Goal: Transaction & Acquisition: Book appointment/travel/reservation

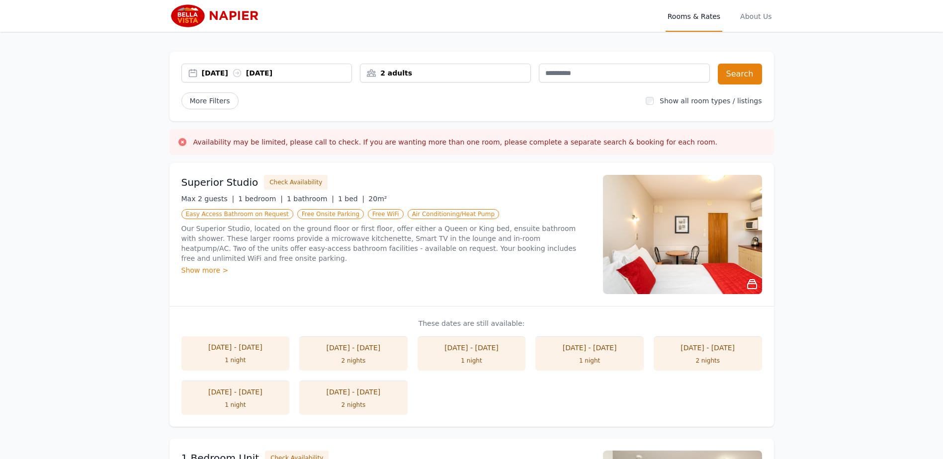
click at [268, 75] on div "25 Oct 2025 26 Oct 2025" at bounding box center [277, 73] width 150 height 10
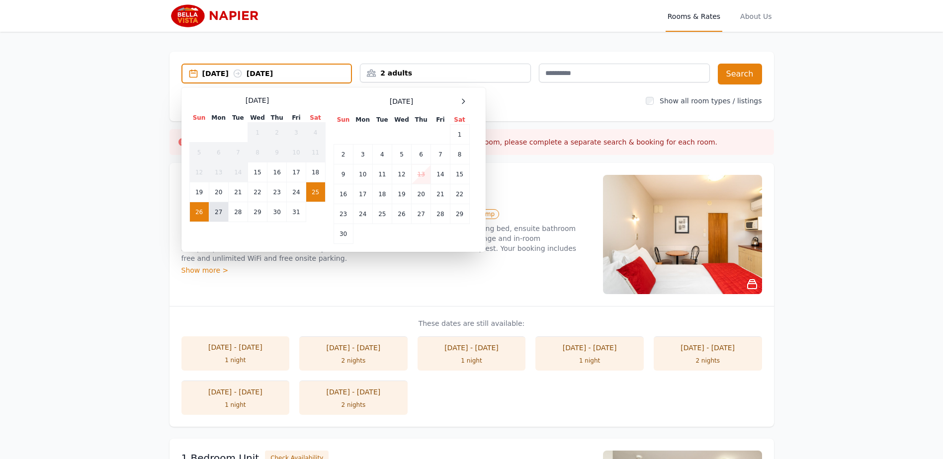
click at [213, 216] on td "27" at bounding box center [218, 212] width 19 height 20
click at [503, 75] on div "2 adults" at bounding box center [445, 73] width 170 height 10
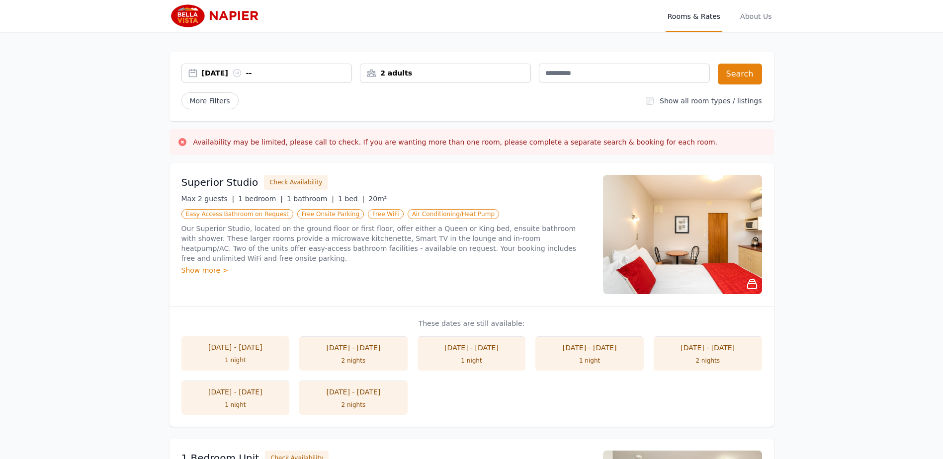
click at [467, 73] on div "2 adults" at bounding box center [445, 73] width 170 height 10
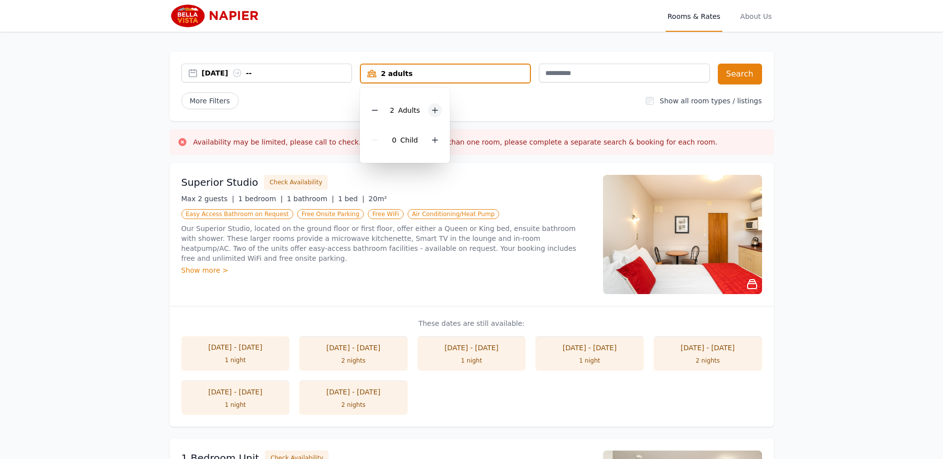
click at [431, 108] on icon at bounding box center [435, 110] width 8 height 8
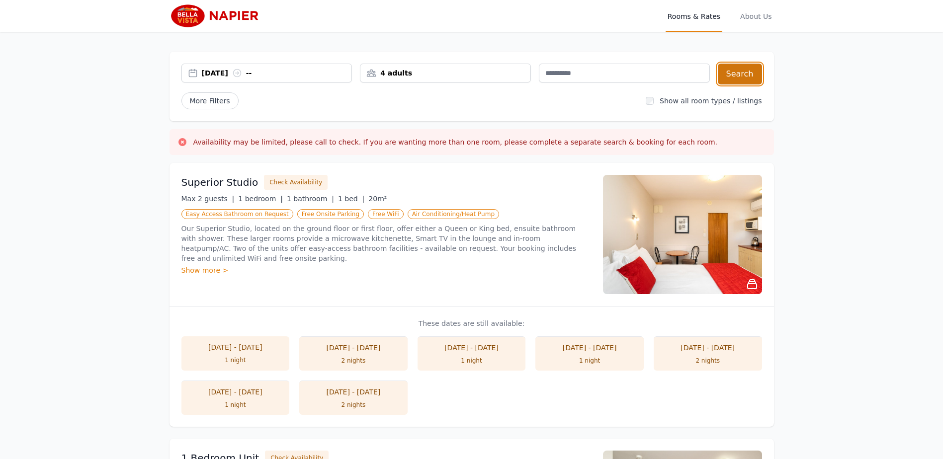
click at [736, 74] on button "Search" at bounding box center [740, 74] width 44 height 21
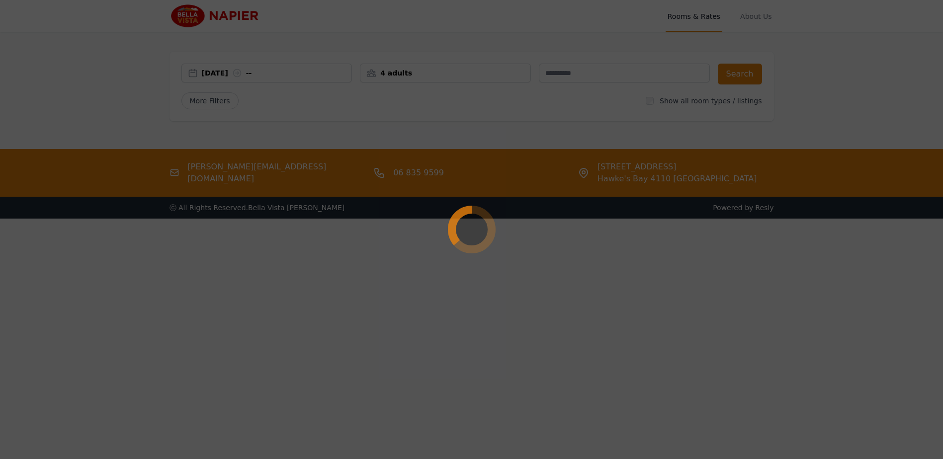
click at [281, 77] on div at bounding box center [471, 229] width 943 height 459
